Goal: Book appointment/travel/reservation

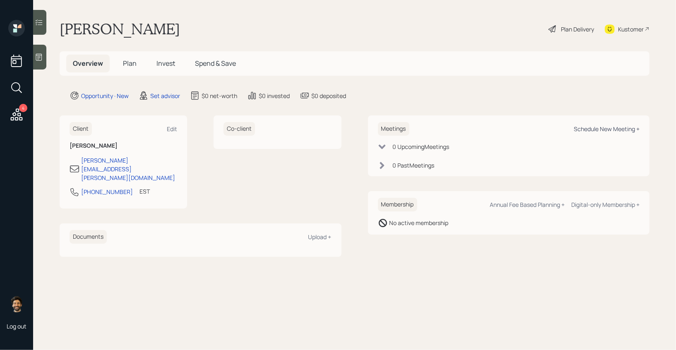
click at [600, 127] on div "Schedule New Meeting +" at bounding box center [607, 129] width 66 height 8
select select "round-[PERSON_NAME]"
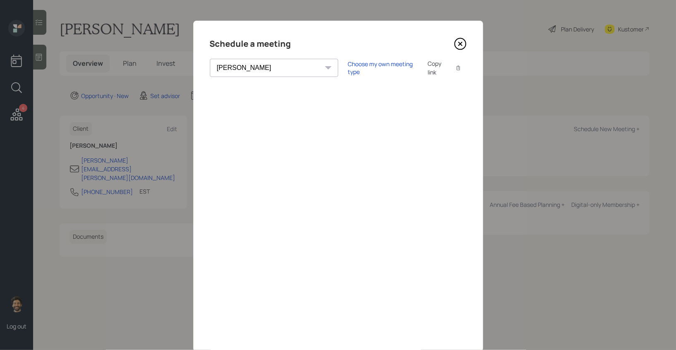
click at [242, 67] on select "[PERSON_NAME] [PERSON_NAME] [PERSON_NAME] [PERSON_NAME] [PERSON_NAME] [PERSON_N…" at bounding box center [274, 68] width 128 height 18
click at [348, 63] on div "Choose my own meeting type Copy link Copy text" at bounding box center [407, 67] width 118 height 17
click at [348, 67] on div "Choose my own meeting type" at bounding box center [383, 68] width 70 height 16
